Goal: Task Accomplishment & Management: Manage account settings

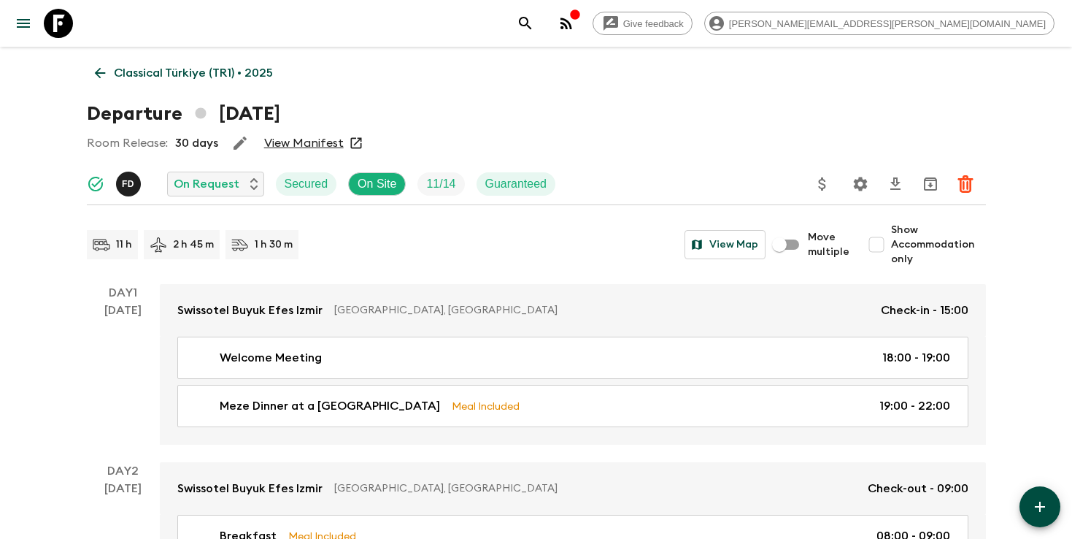
scroll to position [1063, 0]
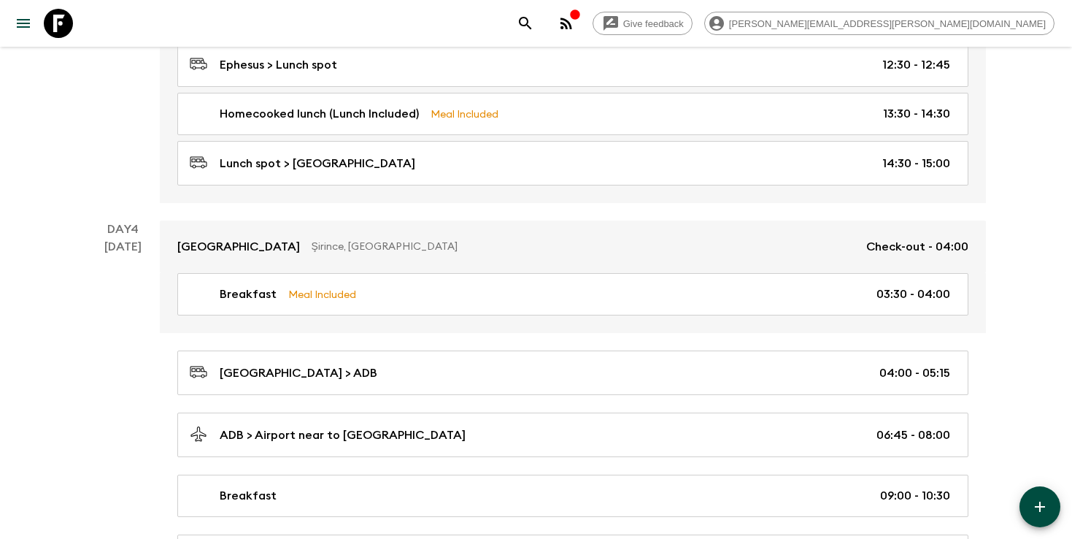
click at [534, 21] on icon "search adventures" at bounding box center [526, 24] width 18 height 18
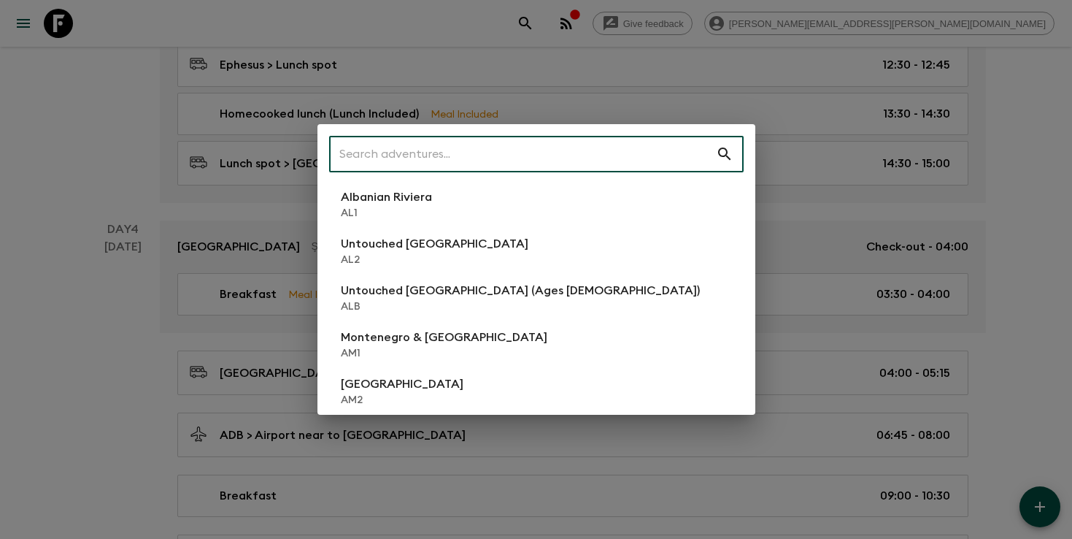
click at [548, 158] on input "text" at bounding box center [522, 154] width 387 height 41
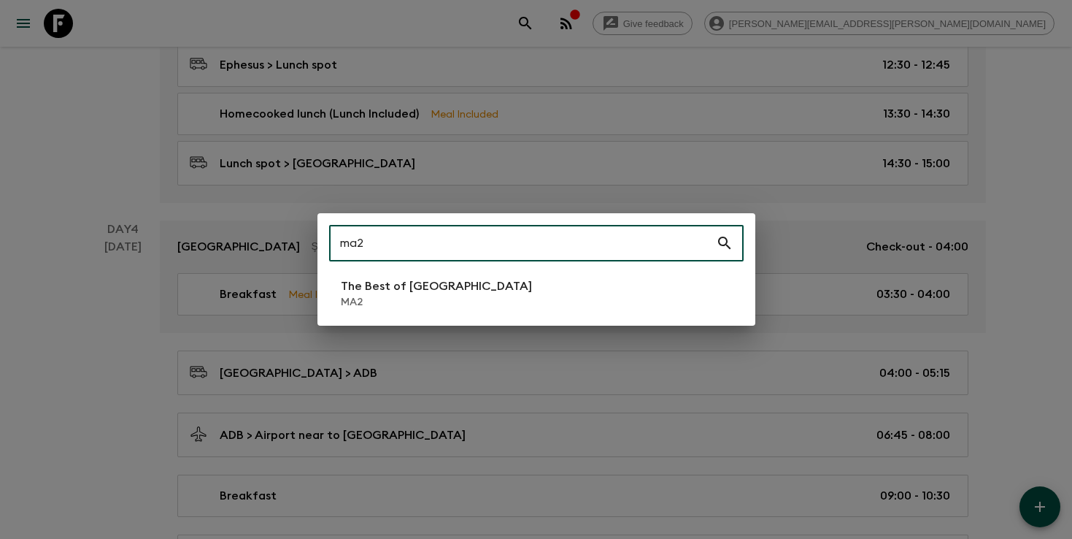
type input "ma2"
click at [390, 304] on p "MA2" at bounding box center [436, 302] width 191 height 15
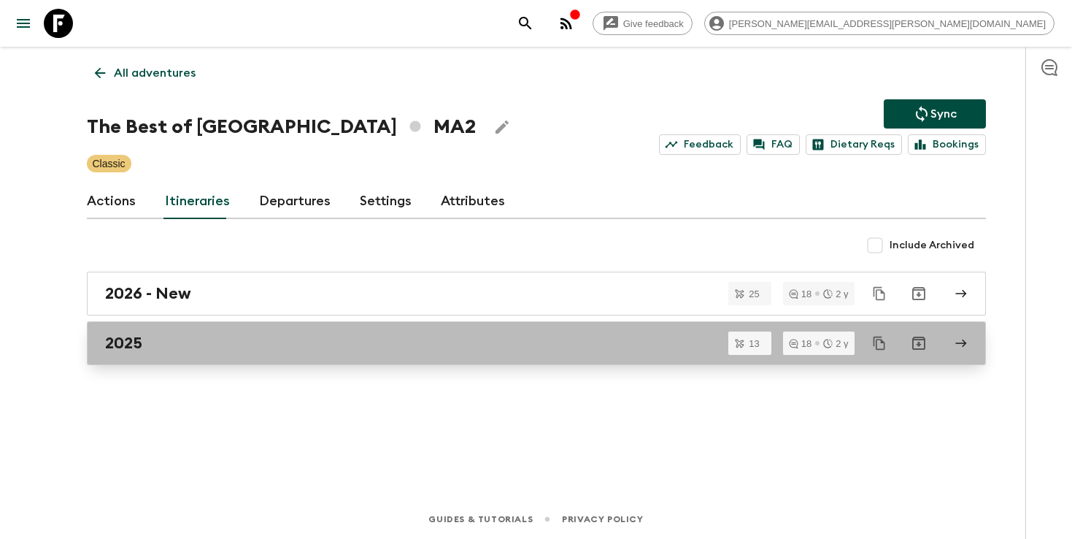
click at [127, 348] on h2 "2025" at bounding box center [123, 343] width 37 height 19
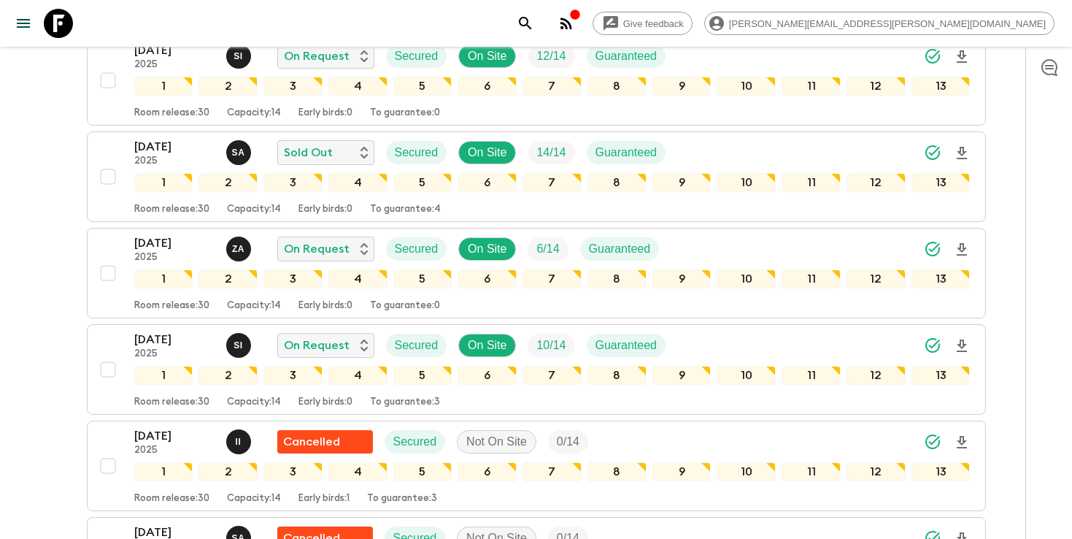
scroll to position [421, 0]
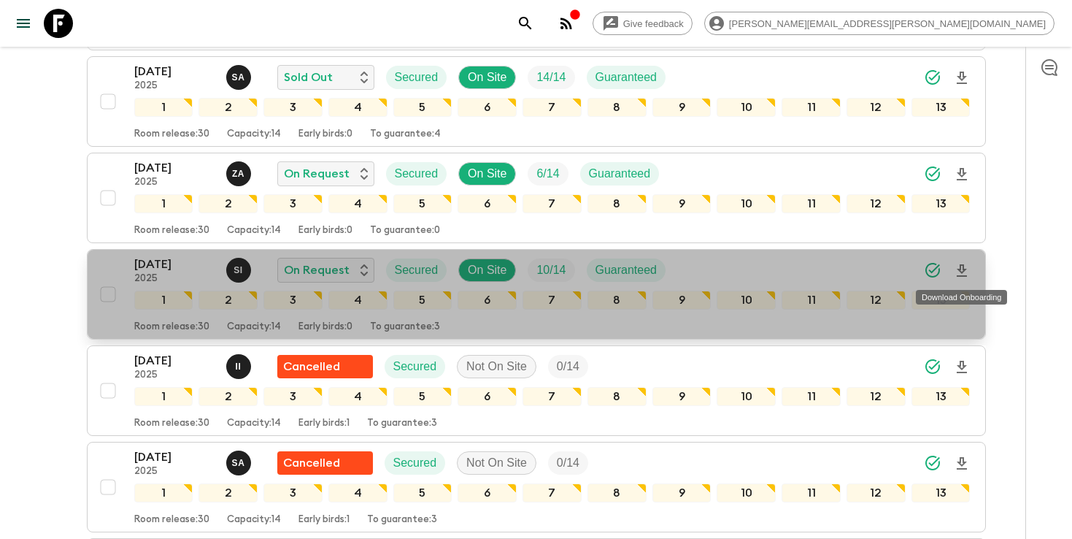
click at [961, 271] on icon "Download Onboarding" at bounding box center [962, 270] width 10 height 12
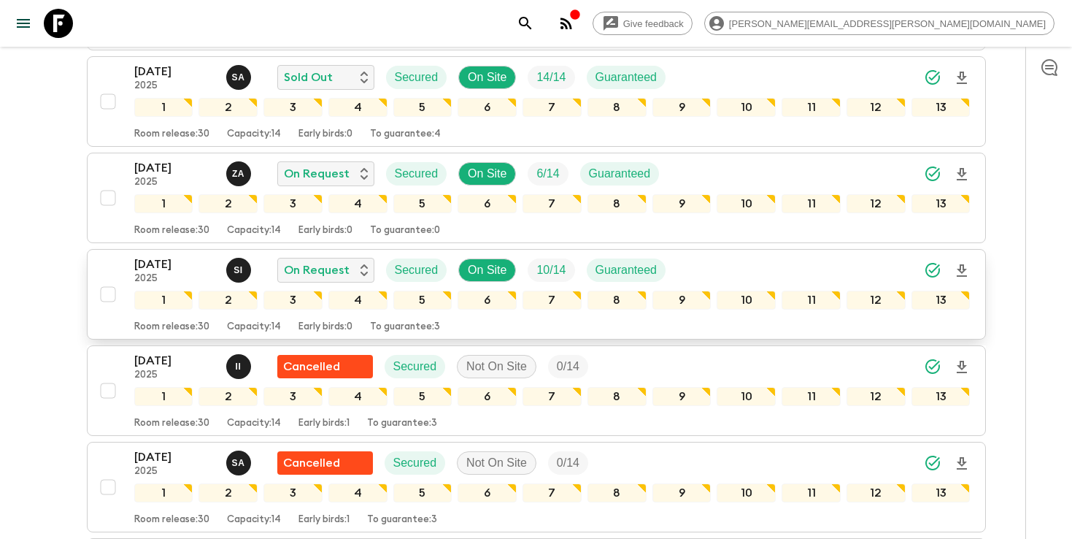
click at [540, 17] on button "search adventures" at bounding box center [525, 23] width 29 height 29
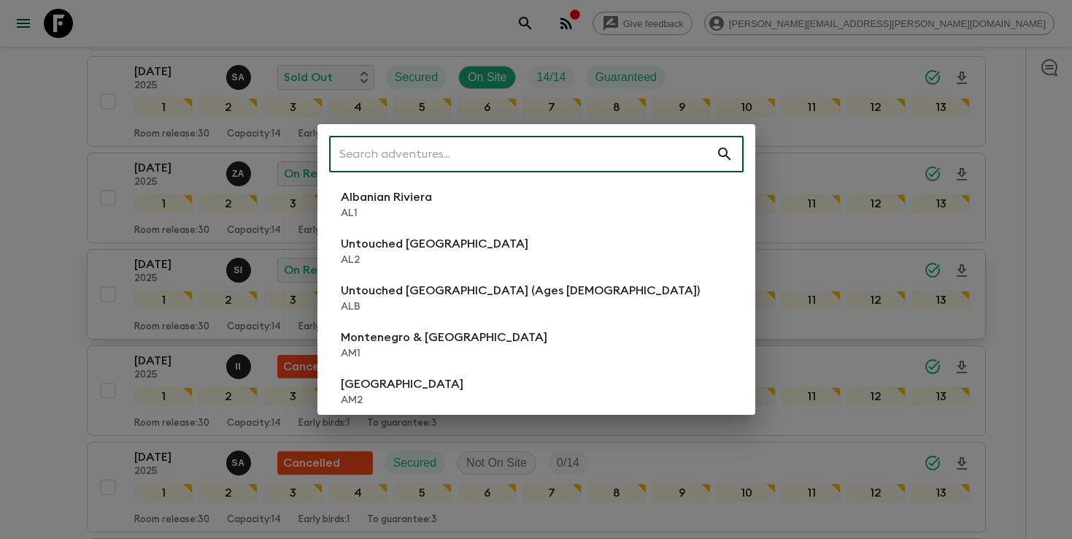
click at [632, 150] on input "text" at bounding box center [522, 154] width 387 height 41
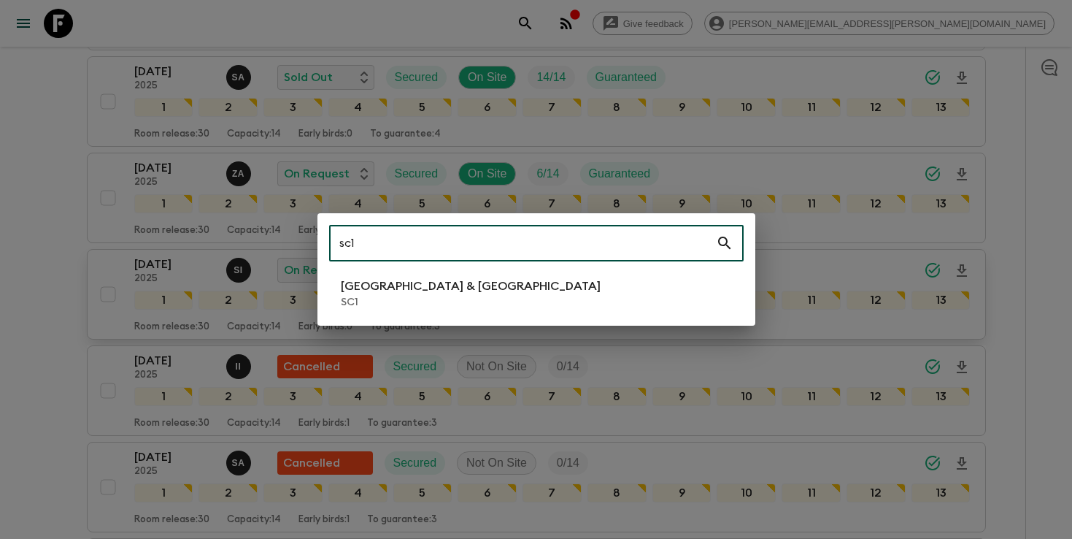
type input "sc1"
click at [531, 285] on li "[GEOGRAPHIC_DATA] & Croatia SC1" at bounding box center [536, 293] width 415 height 41
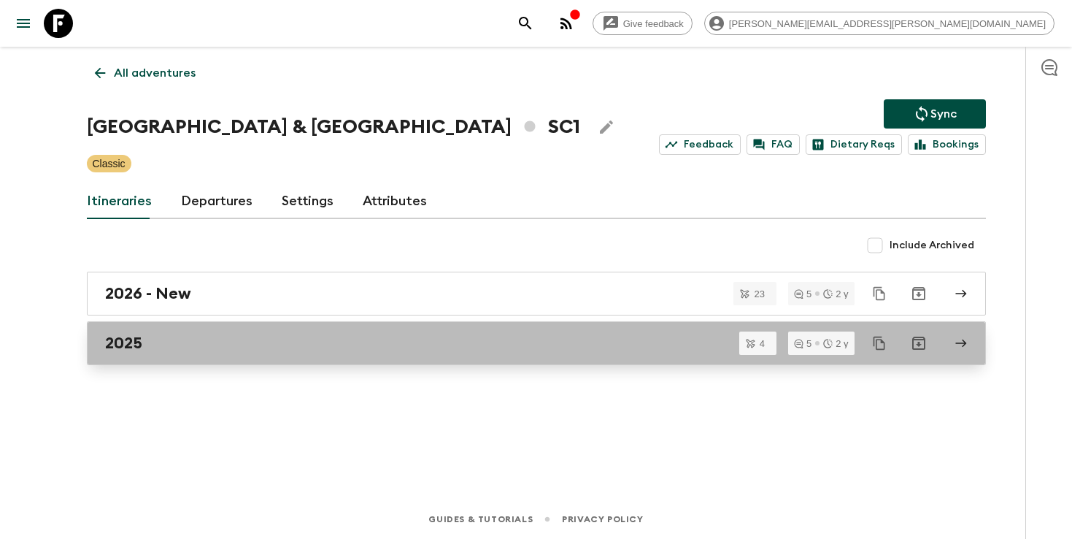
click at [459, 353] on link "2025" at bounding box center [536, 343] width 899 height 44
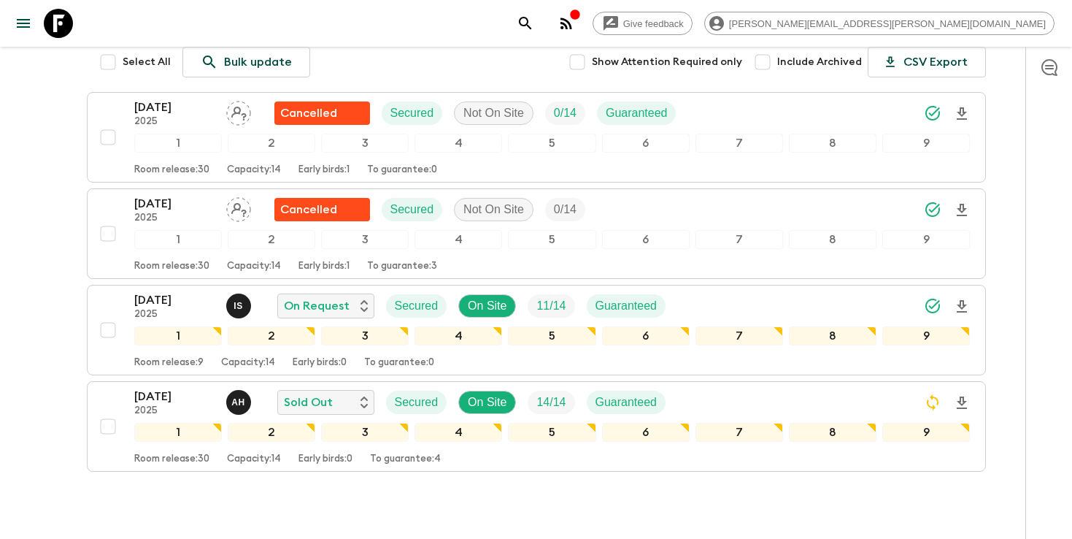
scroll to position [258, 0]
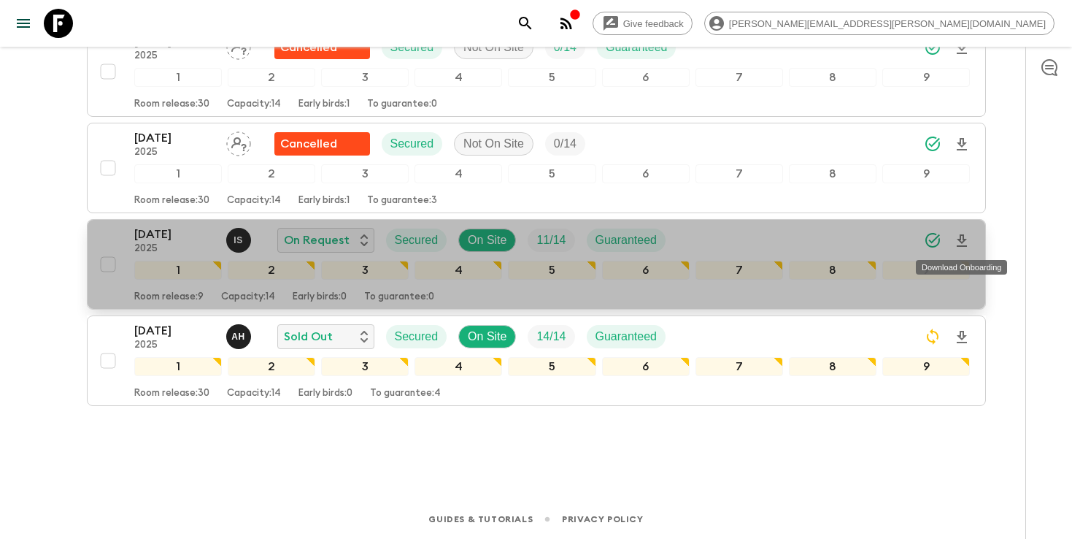
click at [965, 242] on icon "Download Onboarding" at bounding box center [962, 241] width 18 height 18
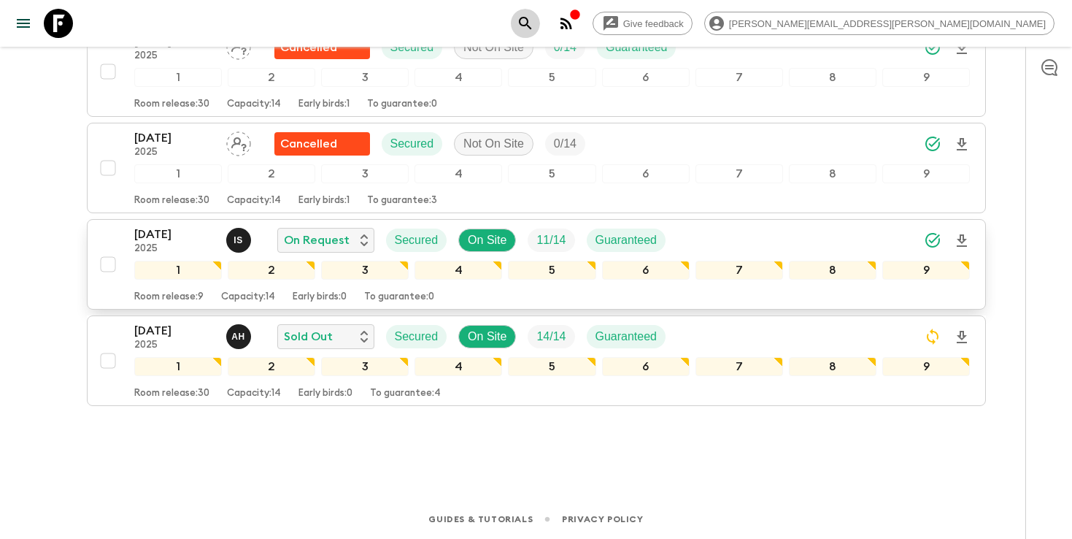
click at [534, 29] on icon "search adventures" at bounding box center [526, 24] width 18 height 18
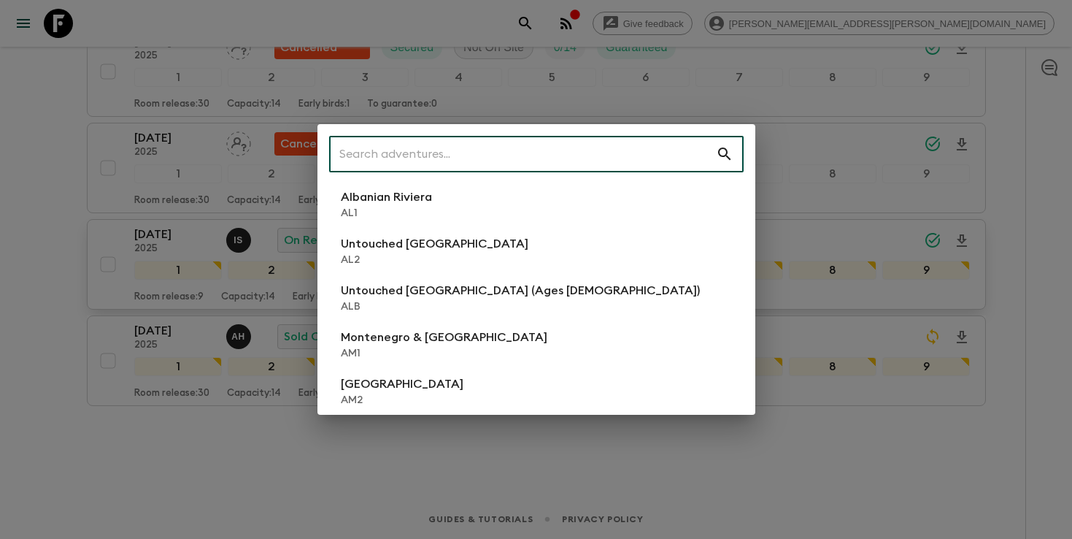
click at [626, 148] on input "text" at bounding box center [522, 154] width 387 height 41
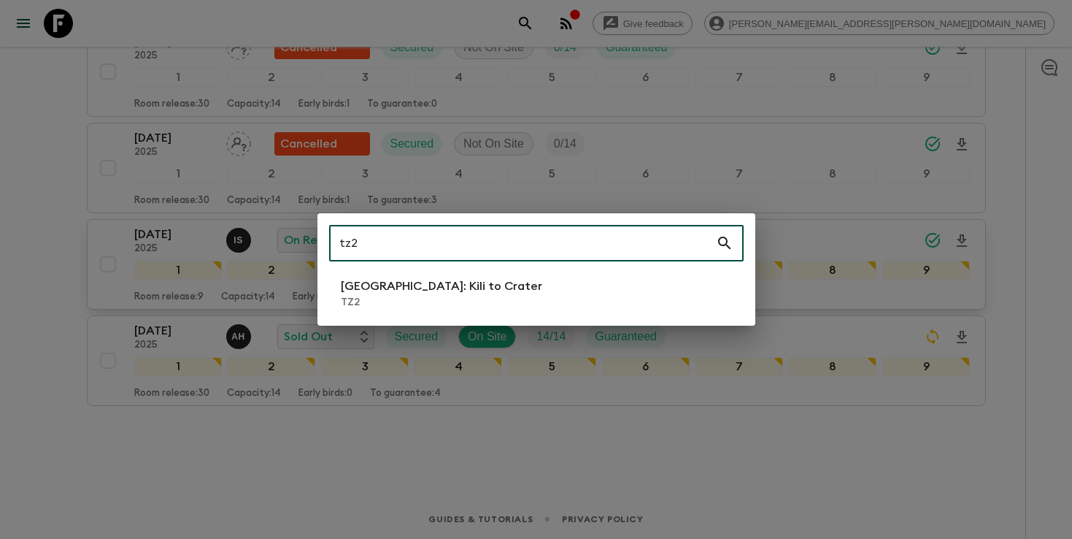
type input "tz2"
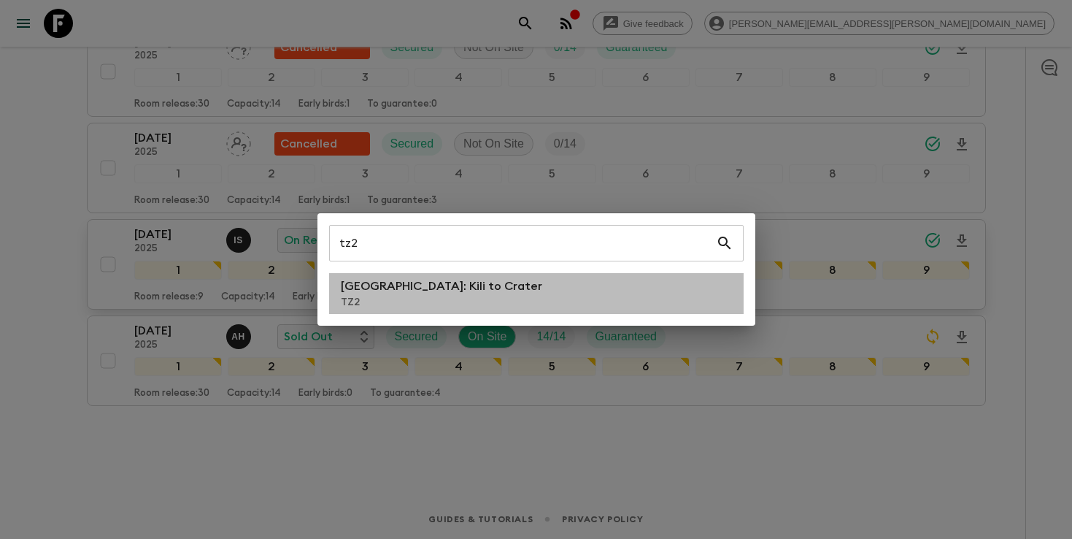
click at [458, 284] on p "[GEOGRAPHIC_DATA]: Kili to Crater" at bounding box center [441, 286] width 201 height 18
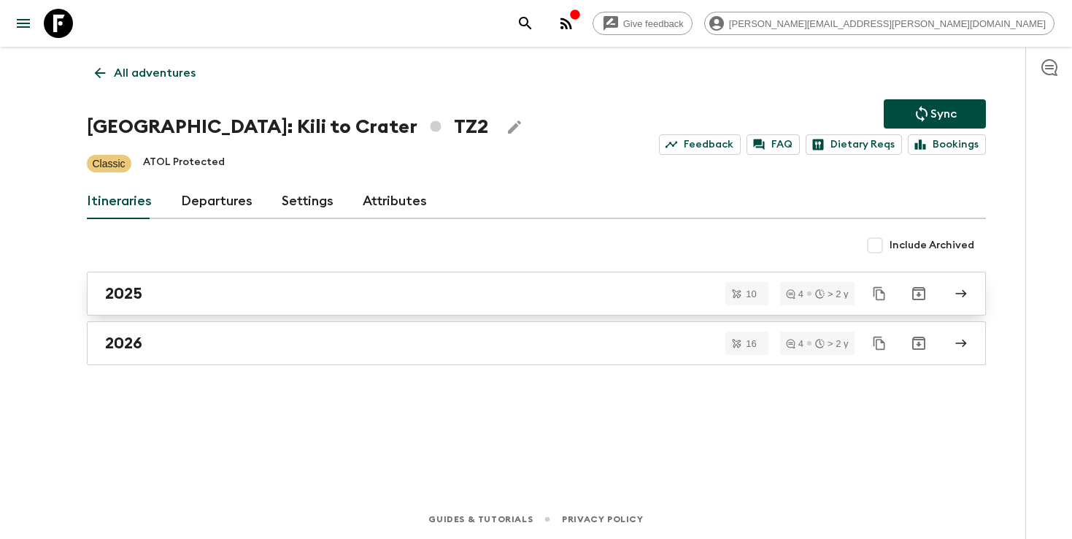
click at [165, 296] on div "2025" at bounding box center [522, 293] width 835 height 19
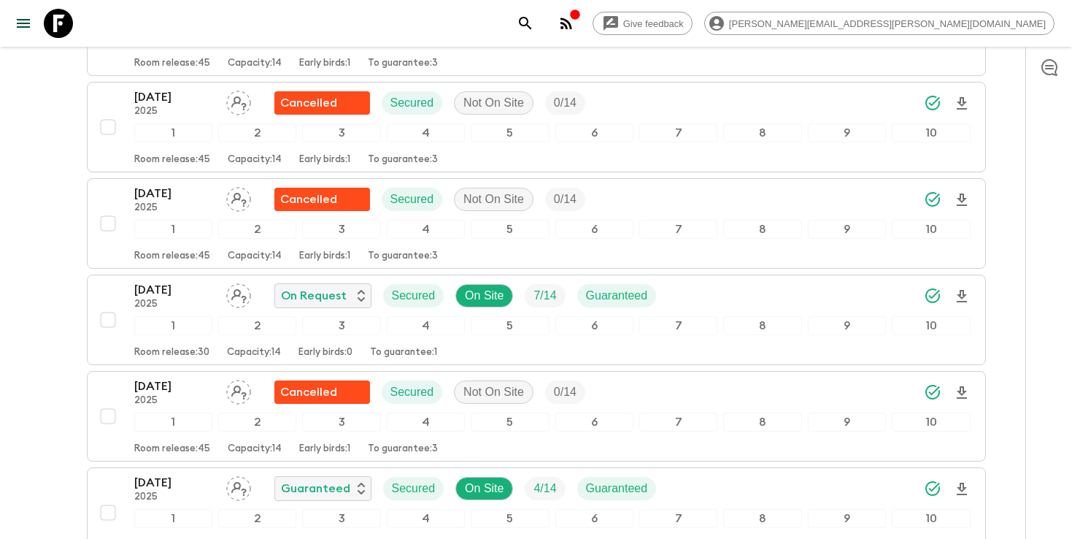
scroll to position [507, 0]
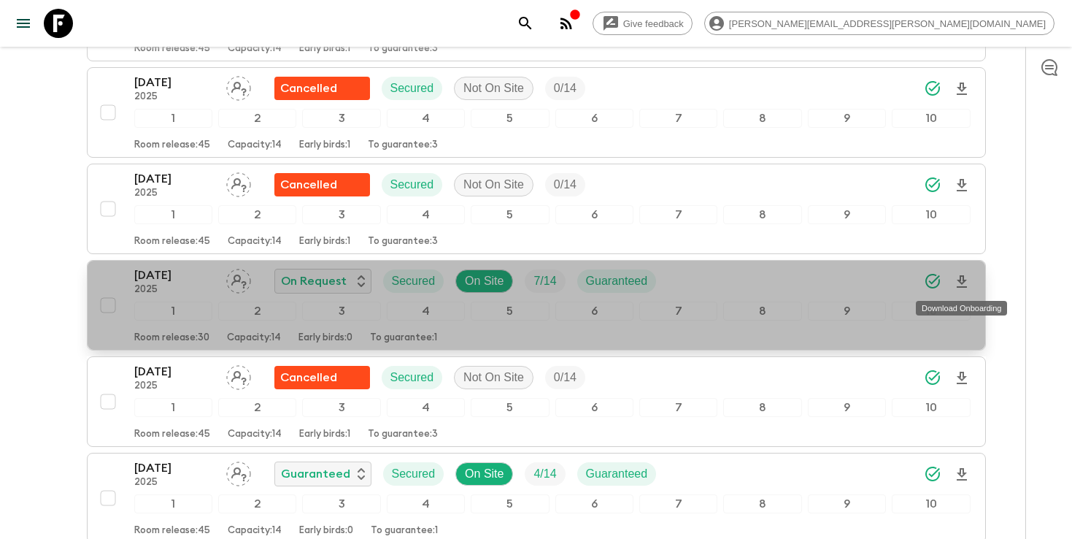
click at [958, 277] on icon "Download Onboarding" at bounding box center [962, 282] width 18 height 18
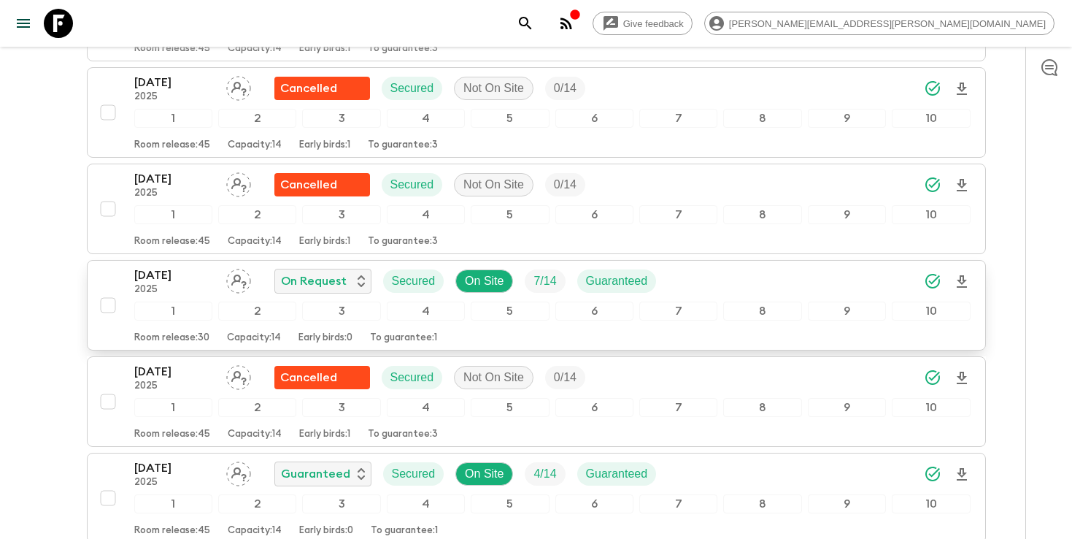
click at [534, 17] on icon "search adventures" at bounding box center [526, 24] width 18 height 18
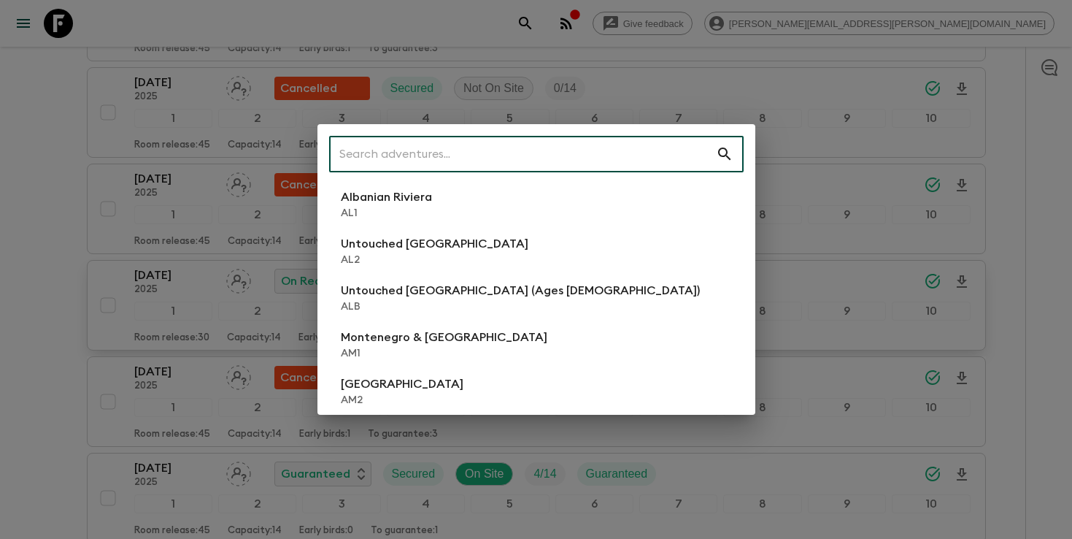
click at [628, 145] on input "text" at bounding box center [522, 154] width 387 height 41
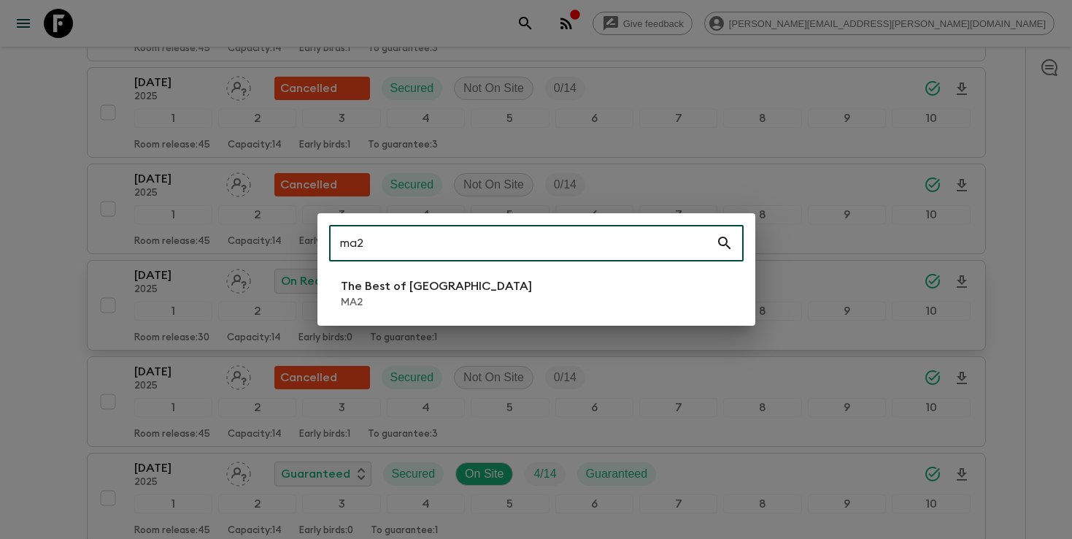
type input "ma2"
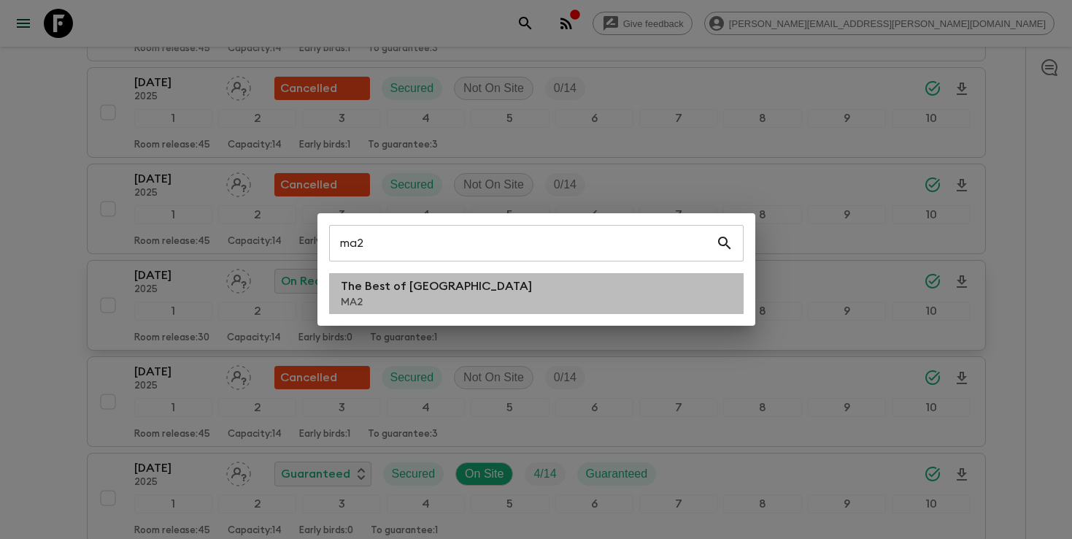
click at [493, 296] on li "The Best of [GEOGRAPHIC_DATA] MA2" at bounding box center [536, 293] width 415 height 41
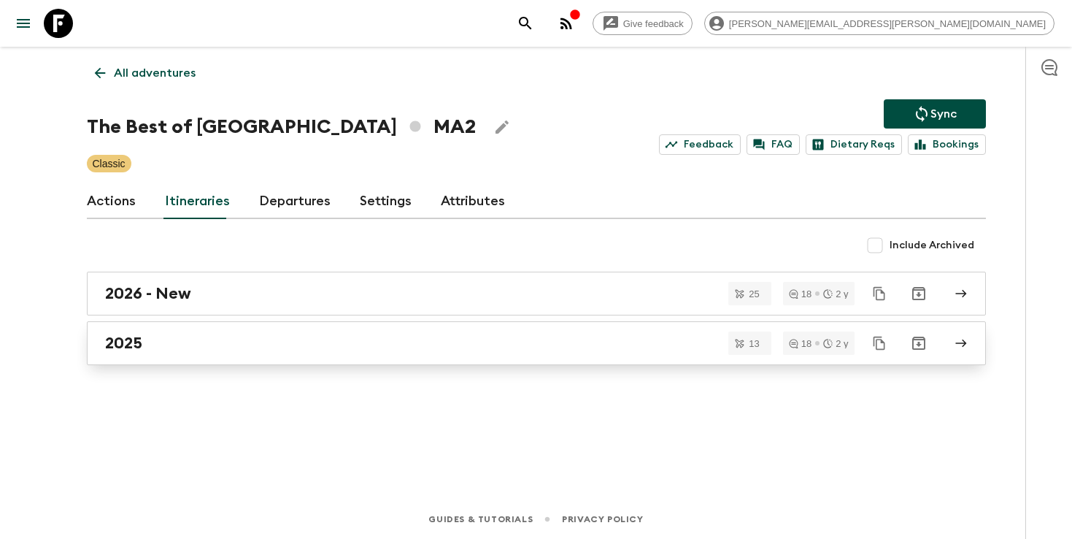
click at [471, 349] on div "2025" at bounding box center [522, 343] width 835 height 19
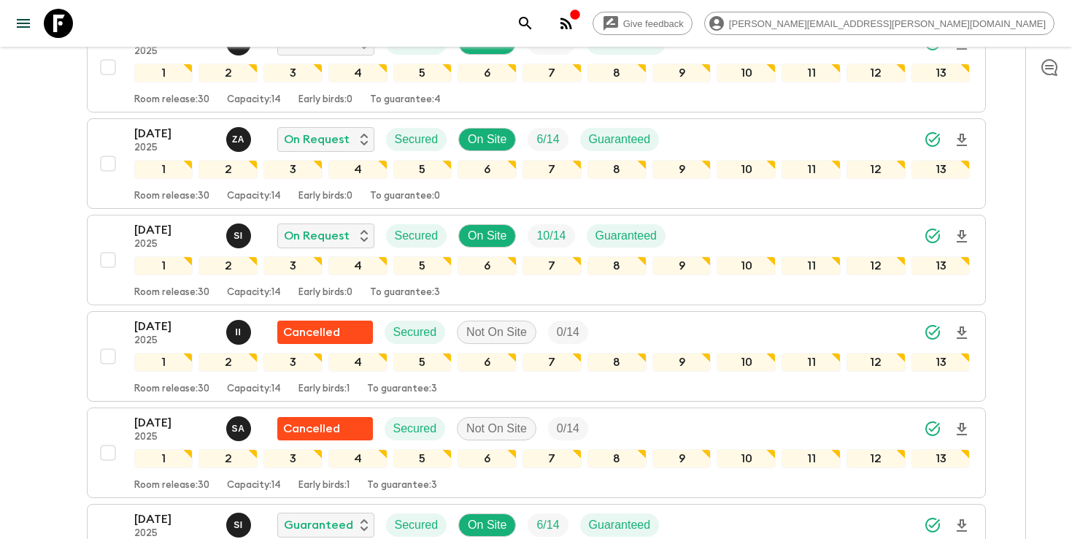
scroll to position [464, 0]
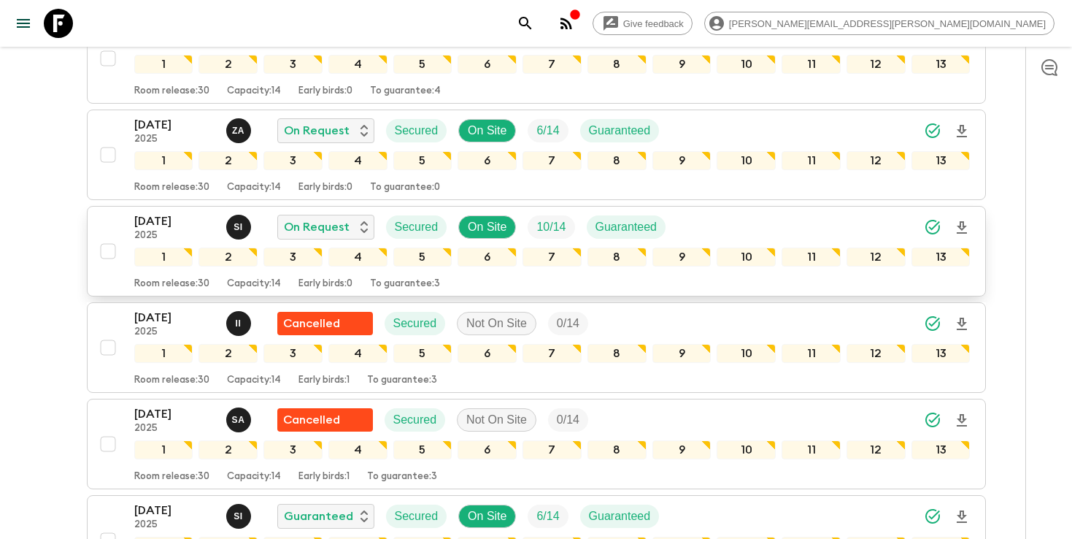
click at [832, 216] on div "[DATE] 2025 S I On Request Secured On Site 10 / 14 Guaranteed" at bounding box center [552, 226] width 836 height 29
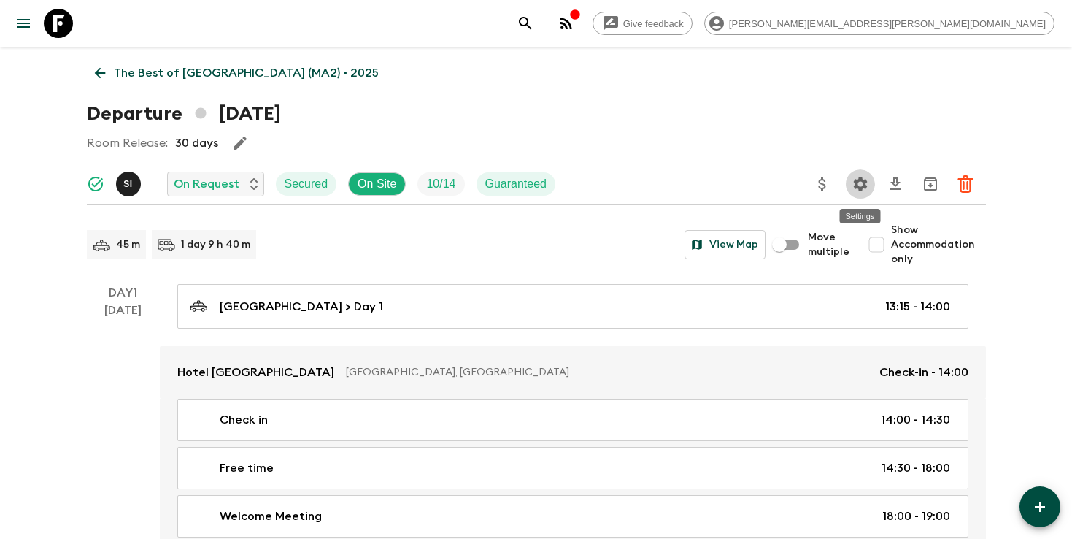
click at [861, 188] on icon "Settings" at bounding box center [860, 184] width 14 height 14
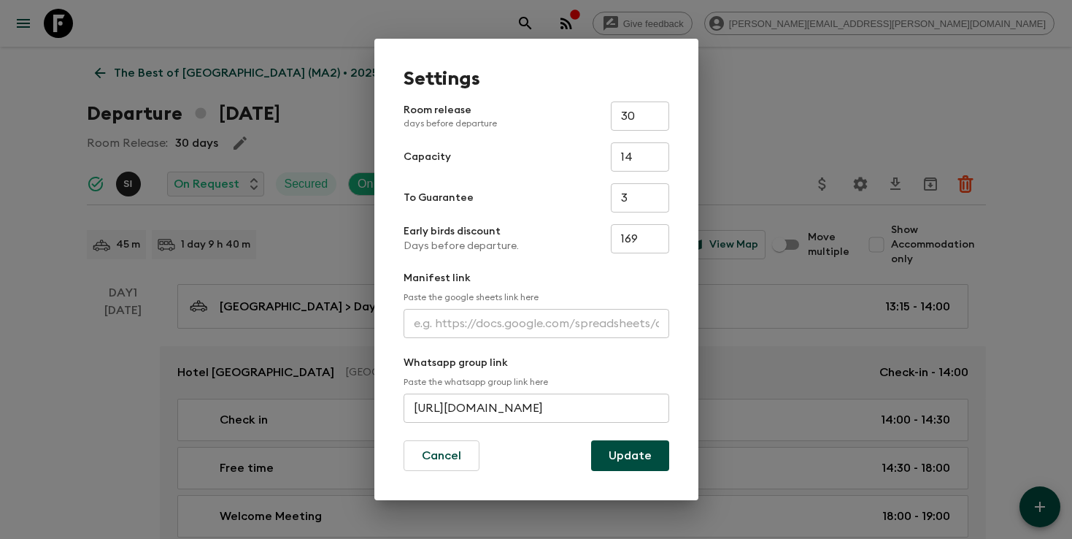
click at [490, 320] on input "text" at bounding box center [537, 323] width 266 height 29
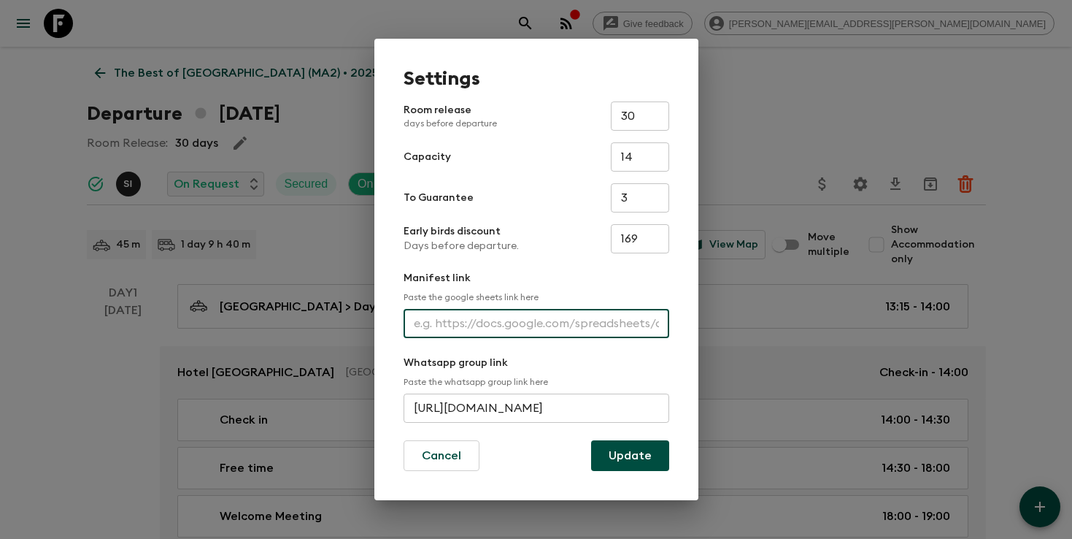
paste input "[URL][DOMAIN_NAME]"
type input "[URL][DOMAIN_NAME]"
click at [618, 459] on button "Update" at bounding box center [630, 455] width 78 height 31
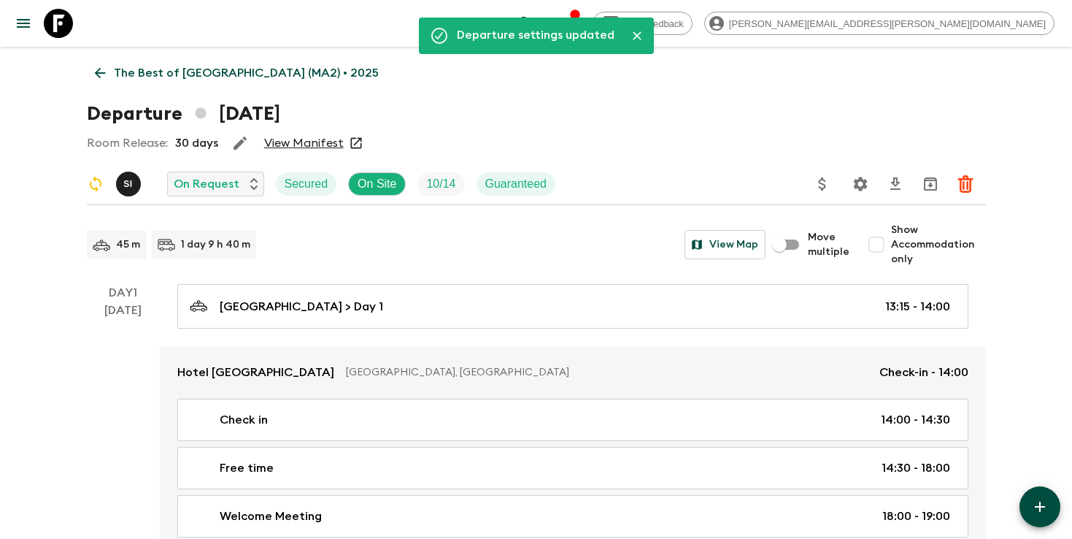
click at [534, 20] on icon "search adventures" at bounding box center [526, 24] width 18 height 18
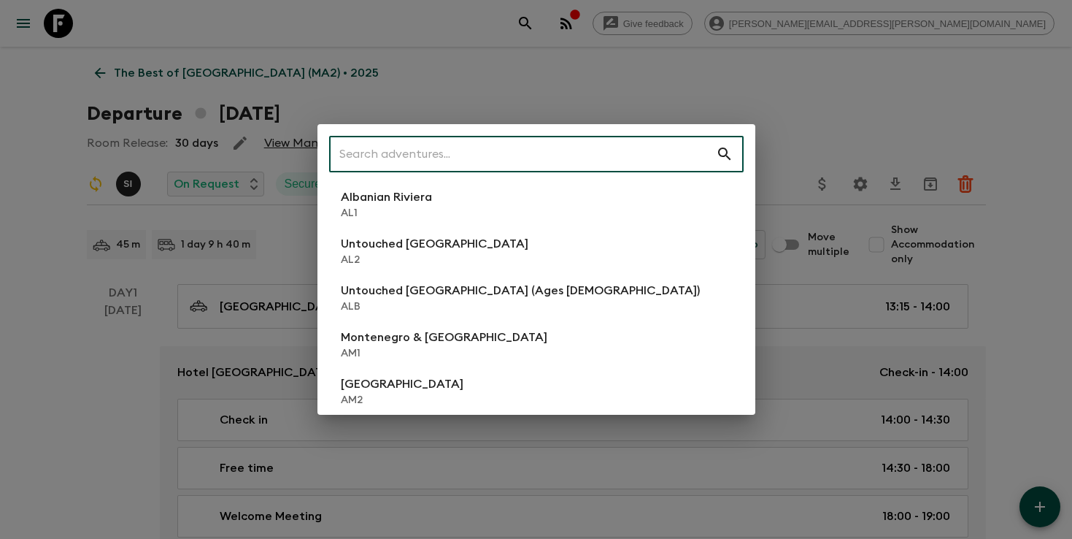
click at [573, 153] on input "text" at bounding box center [522, 154] width 387 height 41
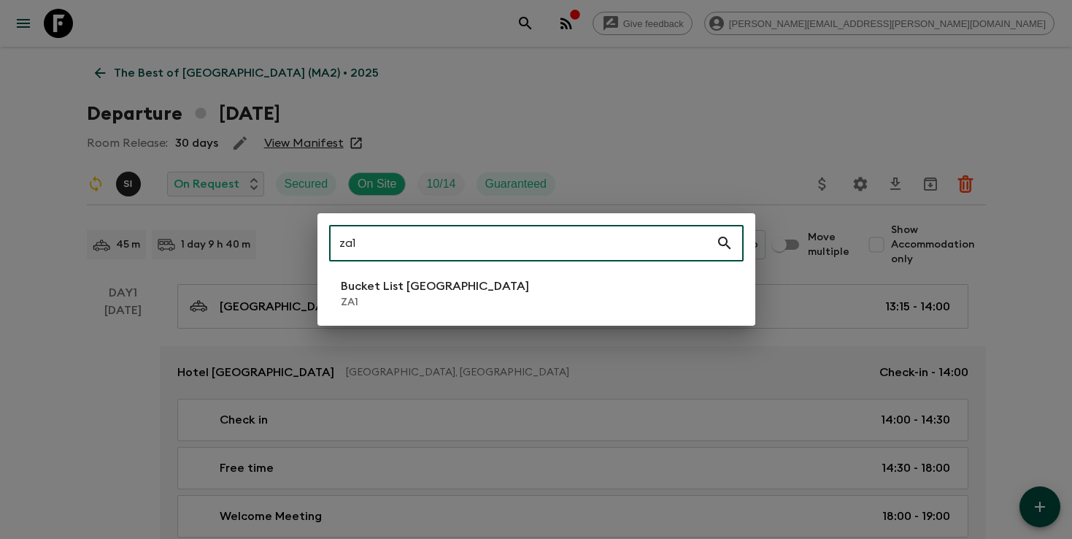
type input "za1"
click at [449, 282] on p "Bucket List [GEOGRAPHIC_DATA]" at bounding box center [435, 286] width 188 height 18
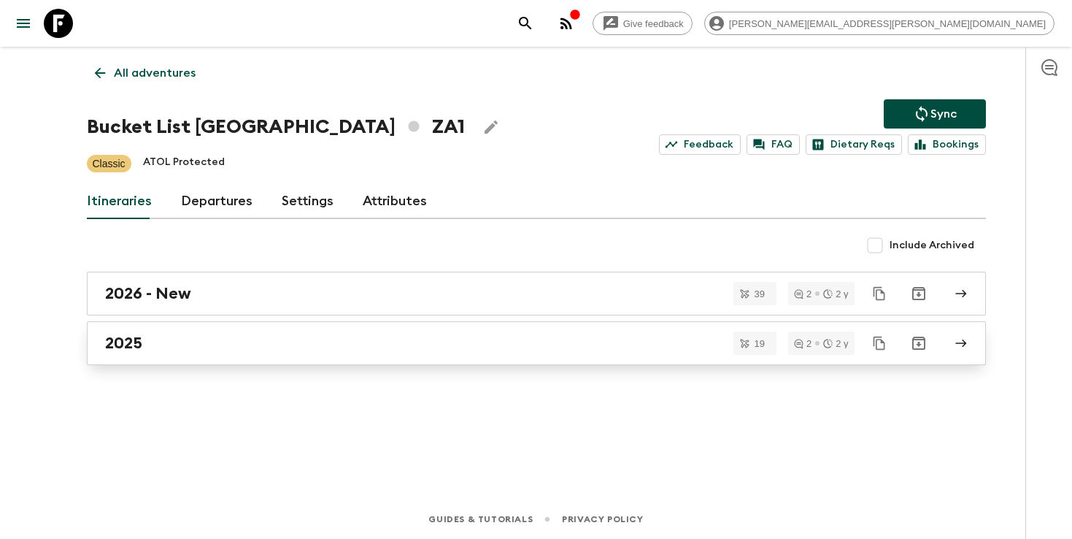
click at [443, 341] on div "2025" at bounding box center [522, 343] width 835 height 19
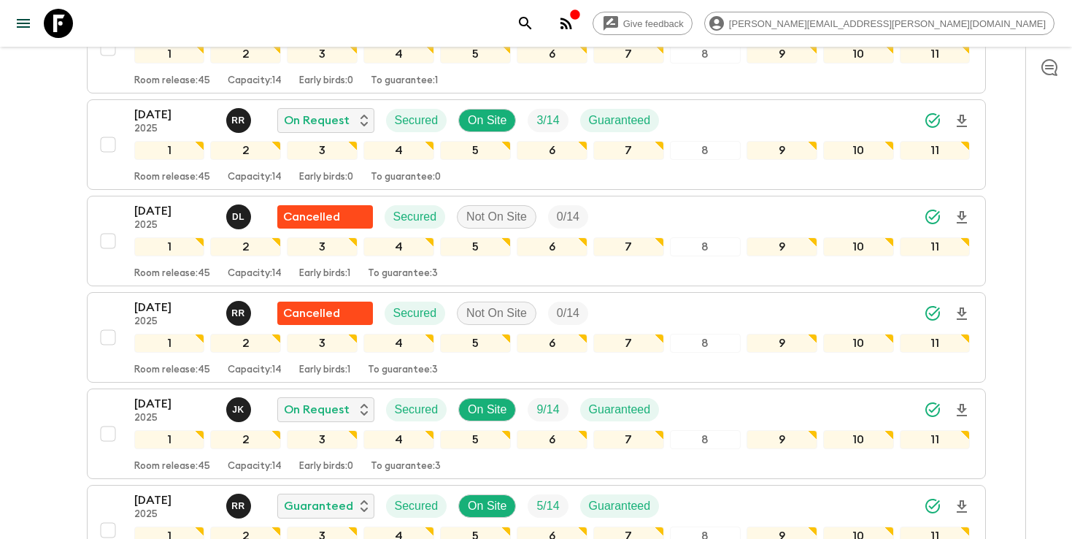
scroll to position [799, 0]
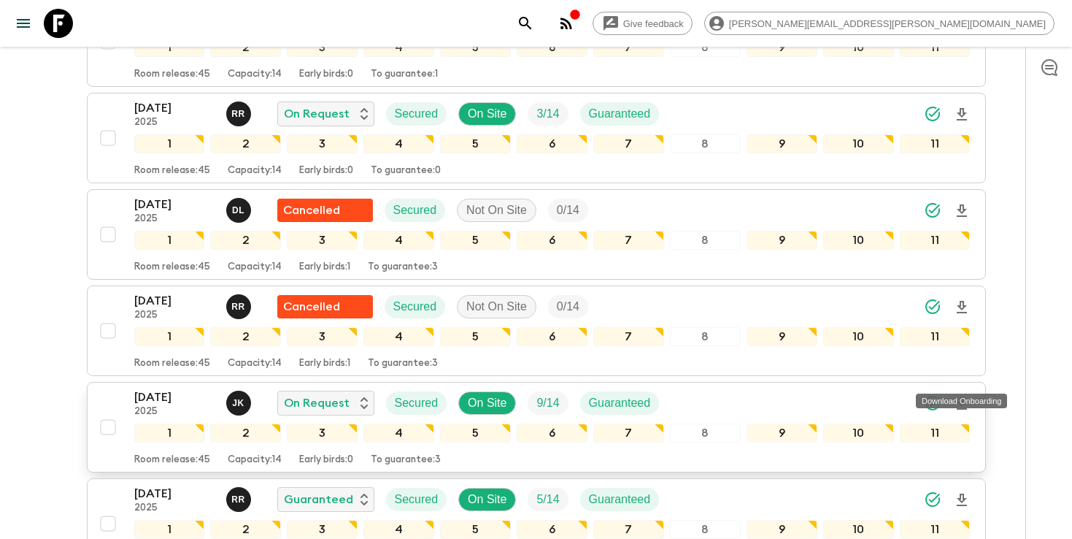
click at [962, 397] on icon "Download Onboarding" at bounding box center [962, 403] width 10 height 12
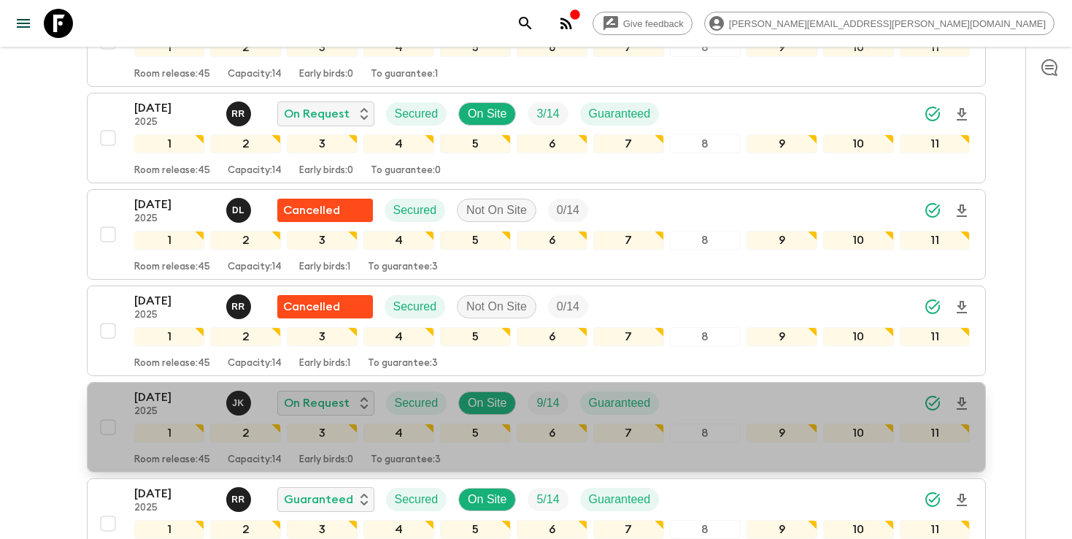
click at [739, 388] on div "[DATE] 2025 J K On Request Secured On Site 9 / 14 Guaranteed" at bounding box center [552, 402] width 836 height 29
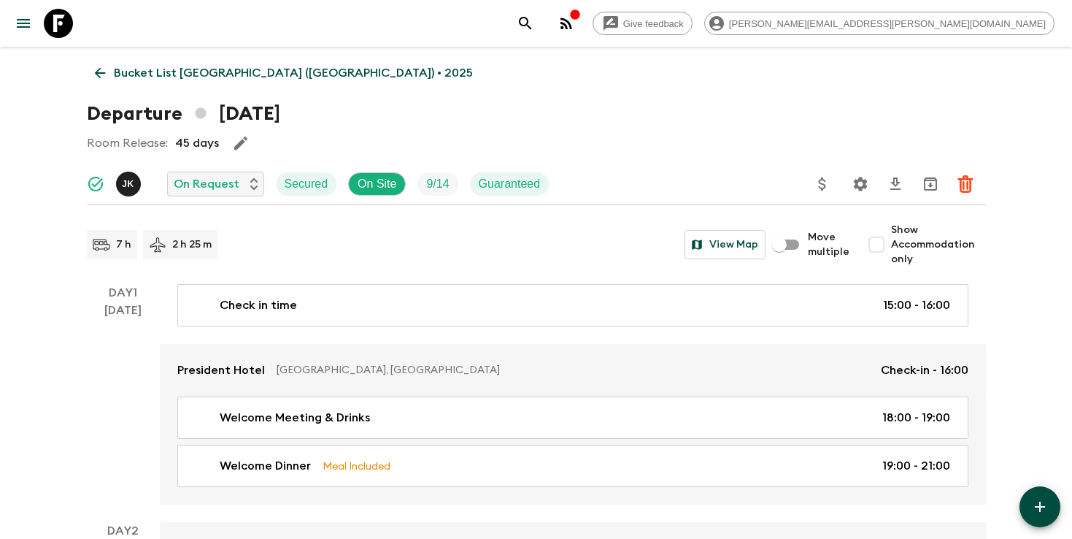
click at [859, 185] on icon "Settings" at bounding box center [861, 184] width 18 height 18
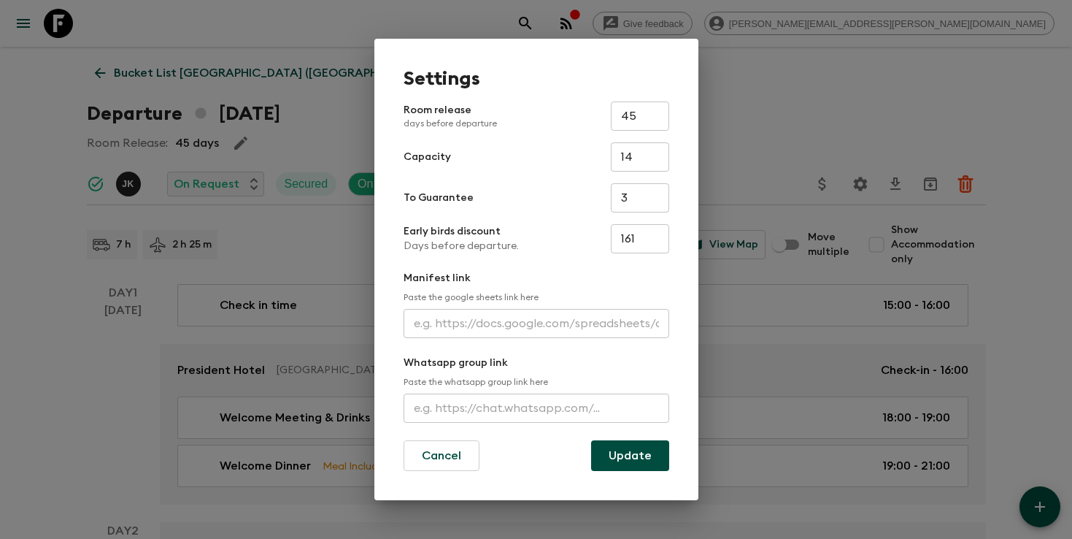
click at [535, 318] on input "text" at bounding box center [537, 323] width 266 height 29
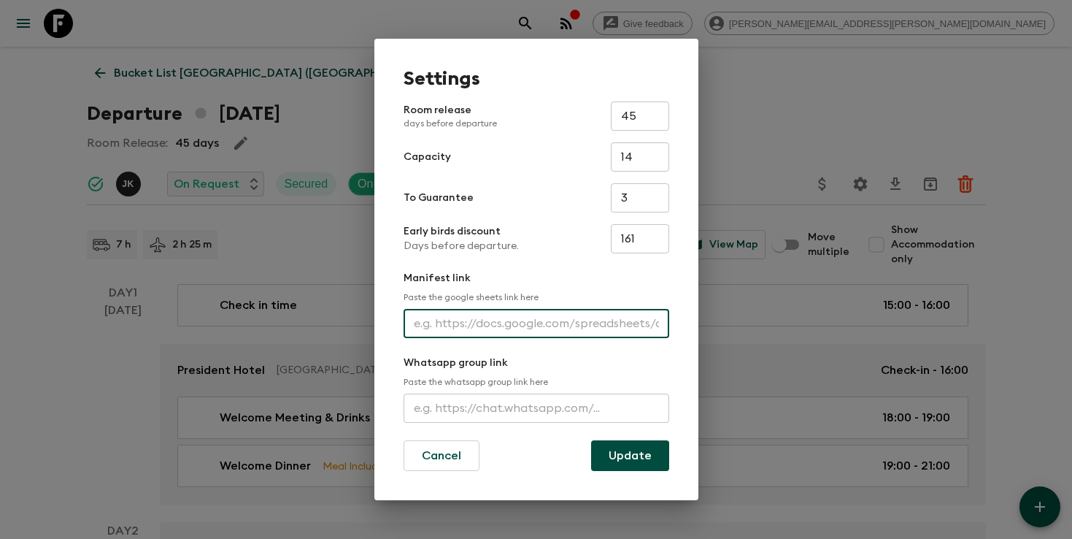
paste input "[URL][DOMAIN_NAME]"
type input "[URL][DOMAIN_NAME]"
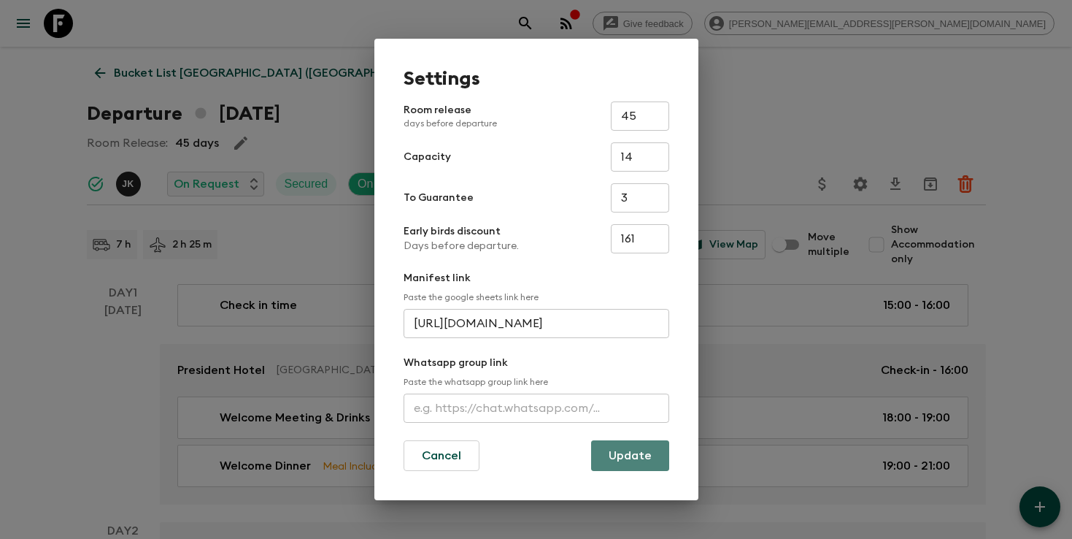
click at [607, 450] on button "Update" at bounding box center [630, 455] width 78 height 31
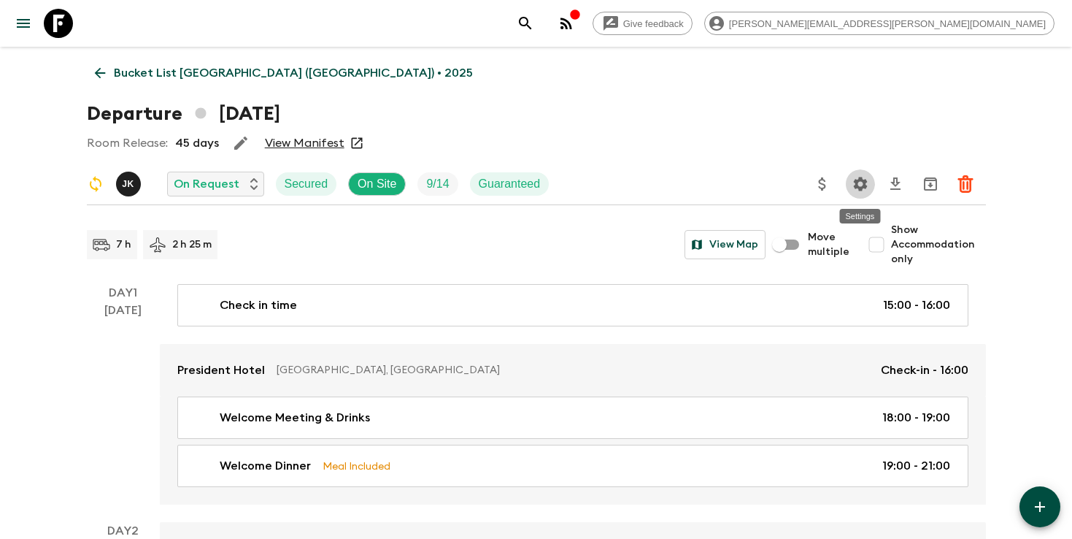
click at [852, 187] on icon "Settings" at bounding box center [861, 184] width 18 height 18
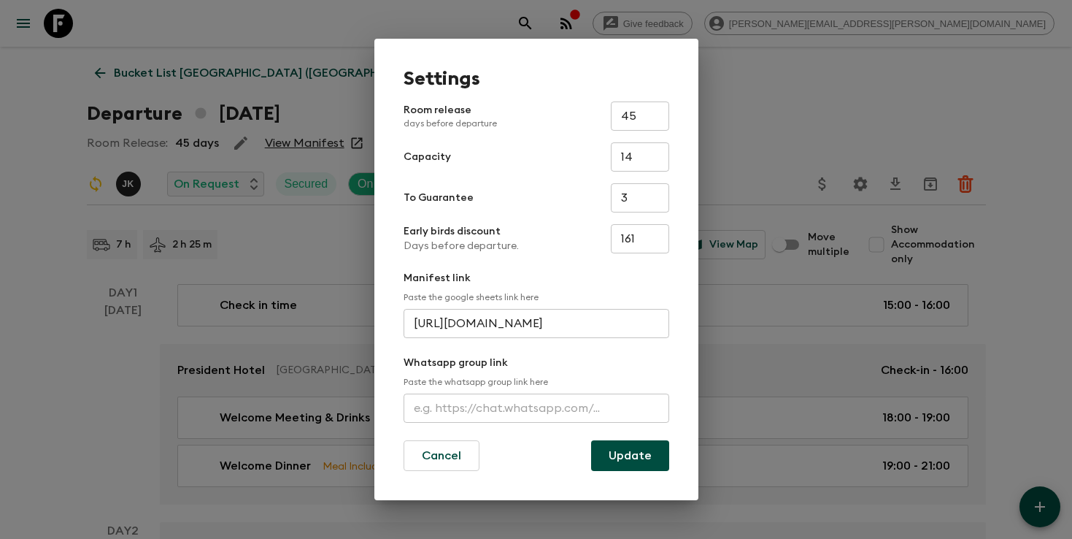
click at [753, 167] on div "Settings Room release days before departure 45 ​ Capacity 14 ​ To Guarantee 3 ​…" at bounding box center [536, 269] width 1072 height 539
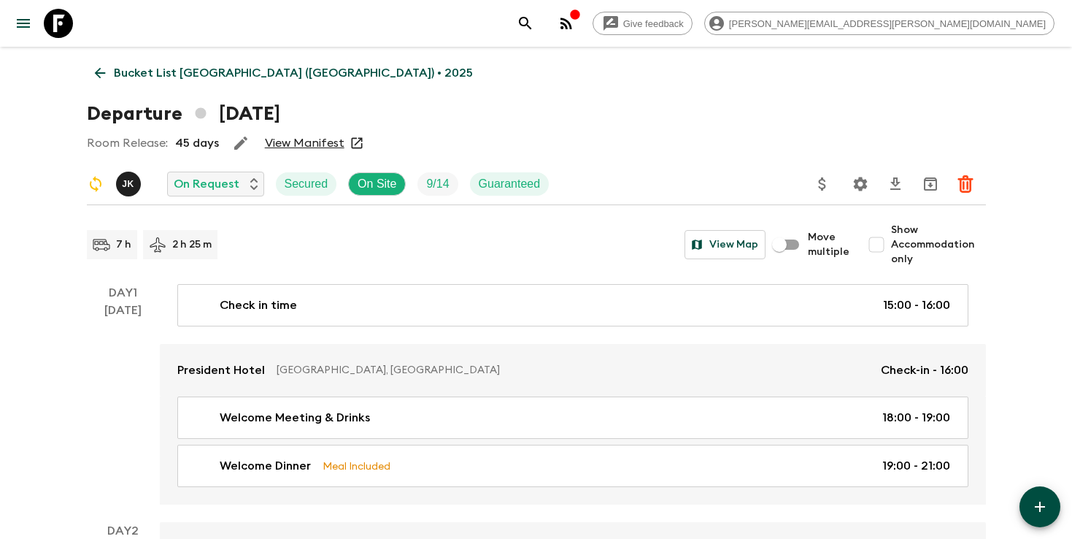
click at [315, 139] on link "View Manifest" at bounding box center [305, 143] width 80 height 15
click at [534, 21] on icon "search adventures" at bounding box center [526, 24] width 18 height 18
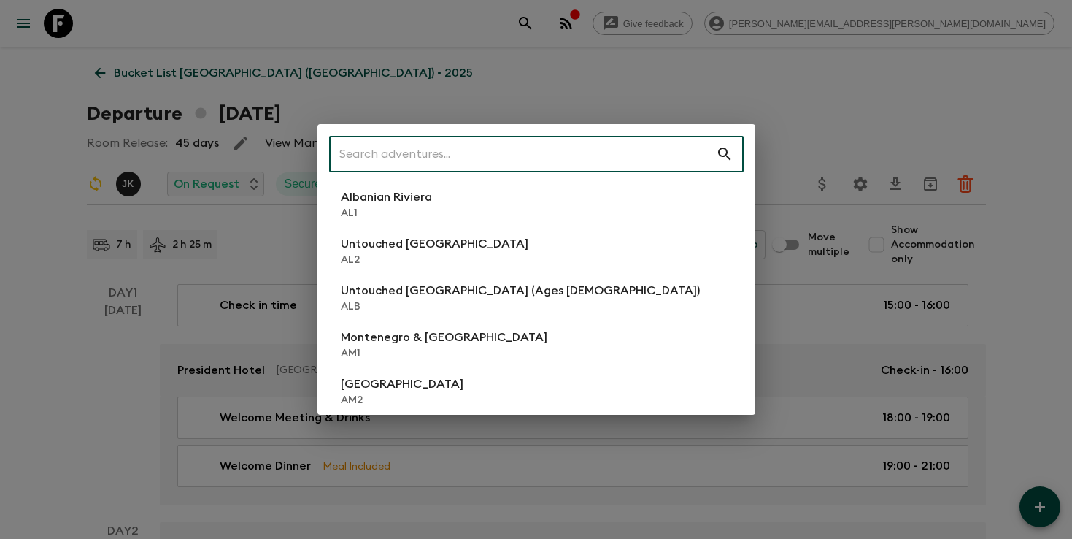
click at [582, 143] on input "text" at bounding box center [522, 154] width 387 height 41
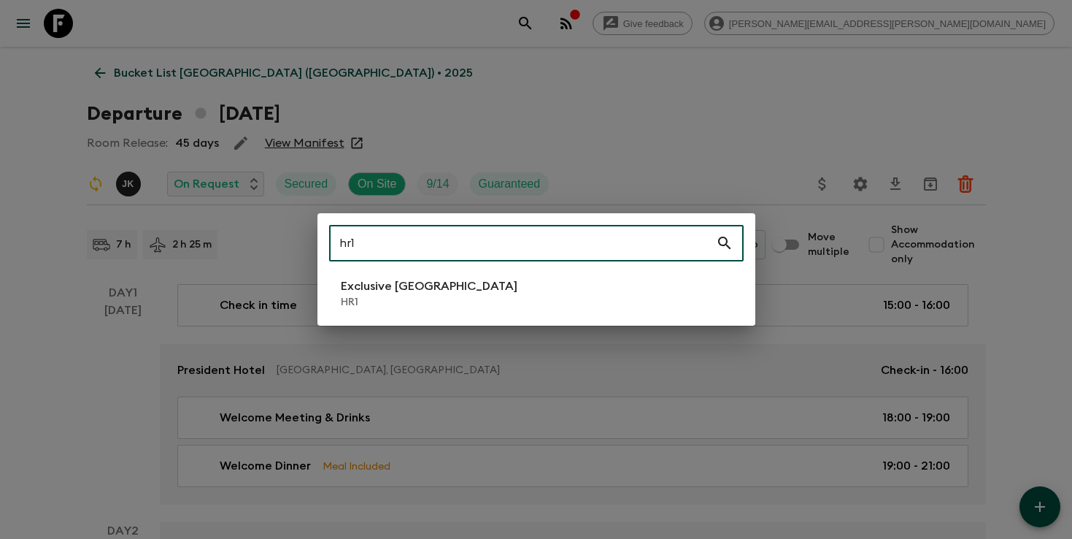
type input "hr1"
click at [484, 286] on li "Exclusive Croatia HR1" at bounding box center [536, 293] width 415 height 41
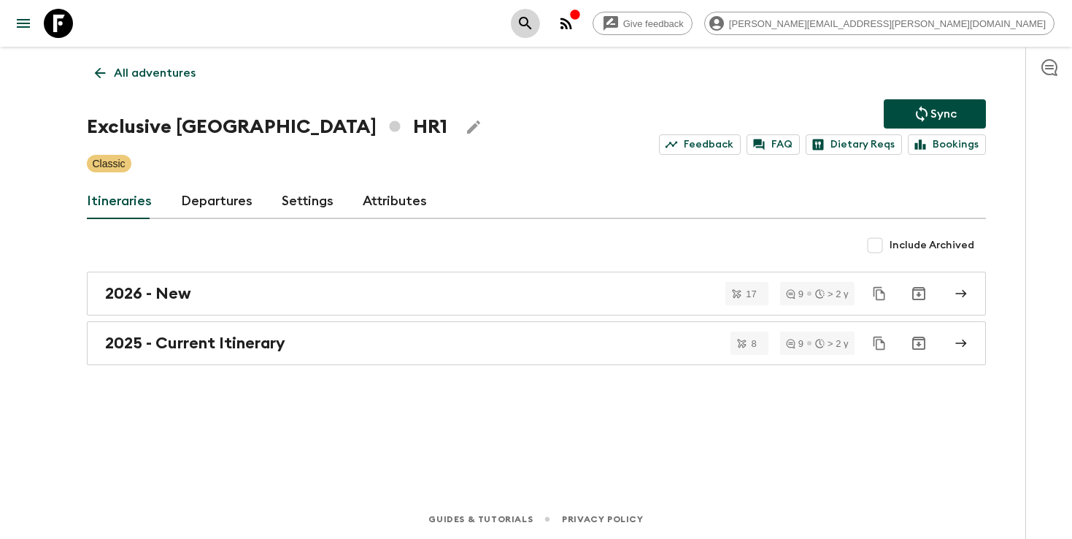
click at [540, 31] on button "search adventures" at bounding box center [525, 23] width 29 height 29
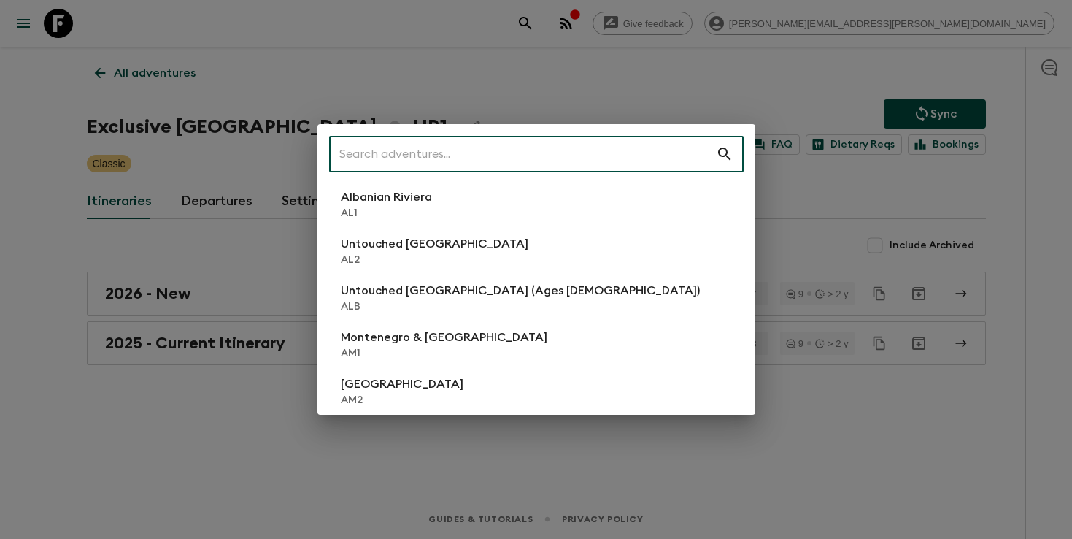
click at [606, 153] on input "text" at bounding box center [522, 154] width 387 height 41
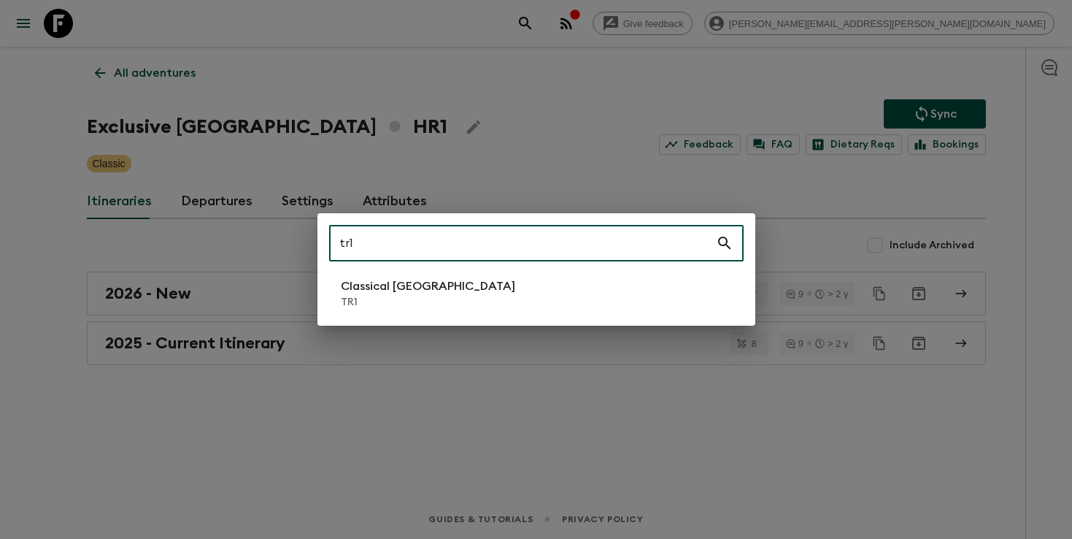
type input "tr1"
click at [477, 315] on div "tr1 ​ Classical Türkiye TR1" at bounding box center [537, 269] width 438 height 112
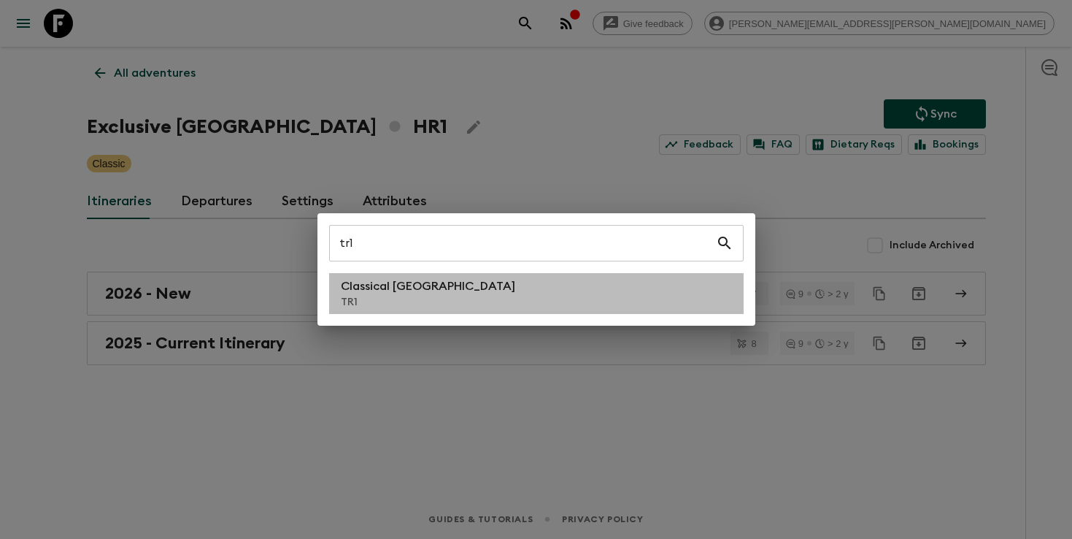
click at [477, 304] on li "Classical Türkiye TR1" at bounding box center [536, 293] width 415 height 41
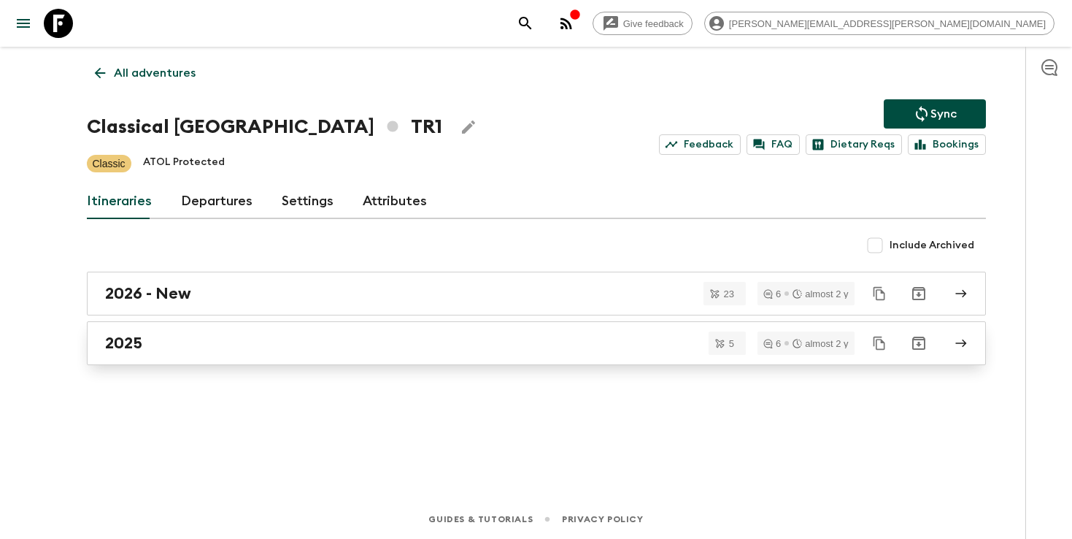
click at [593, 336] on div "2025" at bounding box center [522, 343] width 835 height 19
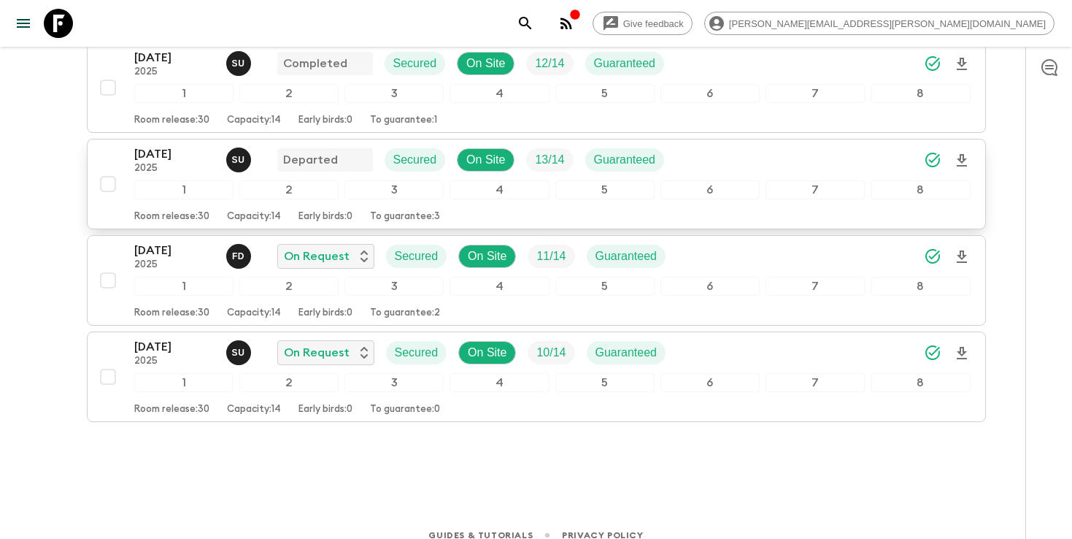
scroll to position [353, 0]
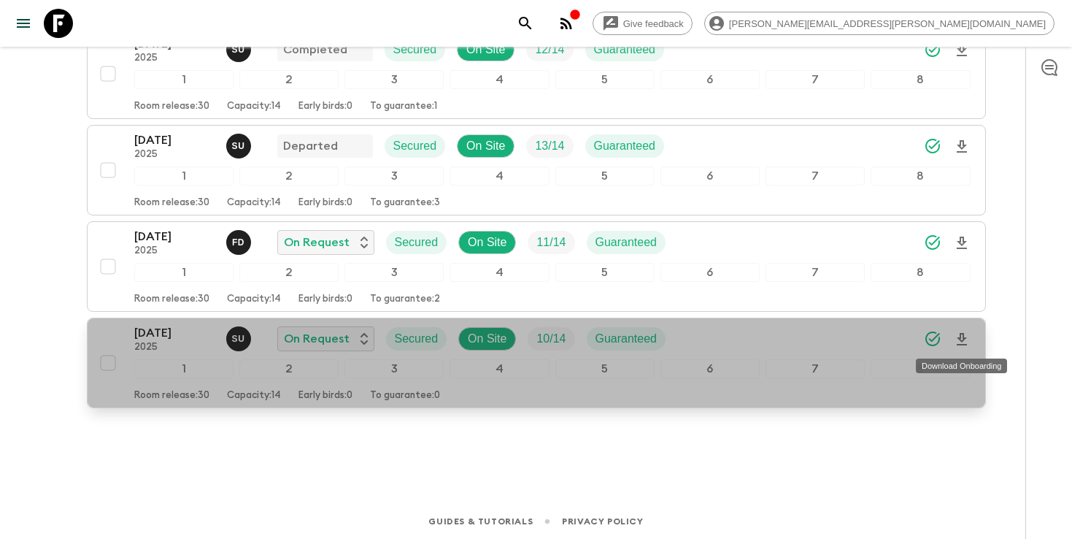
click at [961, 341] on icon "Download Onboarding" at bounding box center [962, 339] width 10 height 12
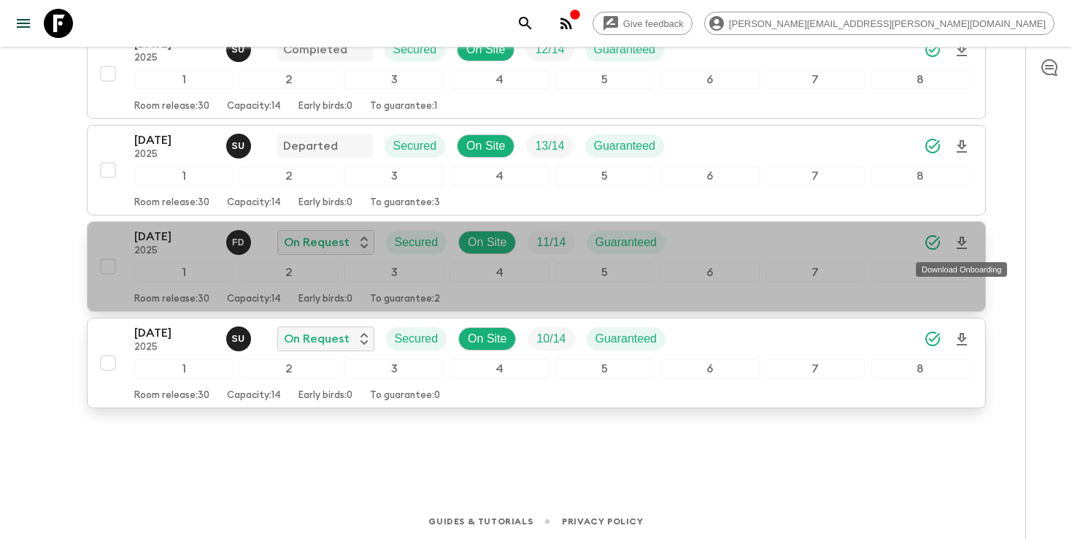
click at [960, 243] on icon "Download Onboarding" at bounding box center [962, 242] width 10 height 12
